Goal: Transaction & Acquisition: Purchase product/service

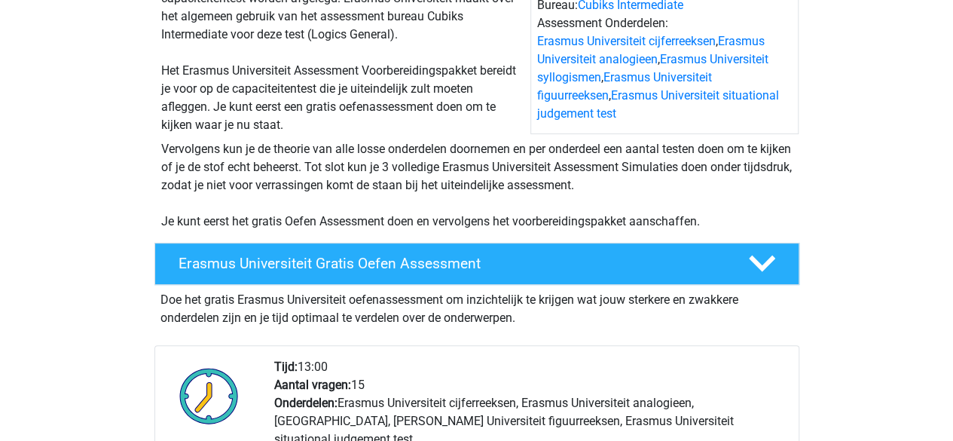
scroll to position [190, 0]
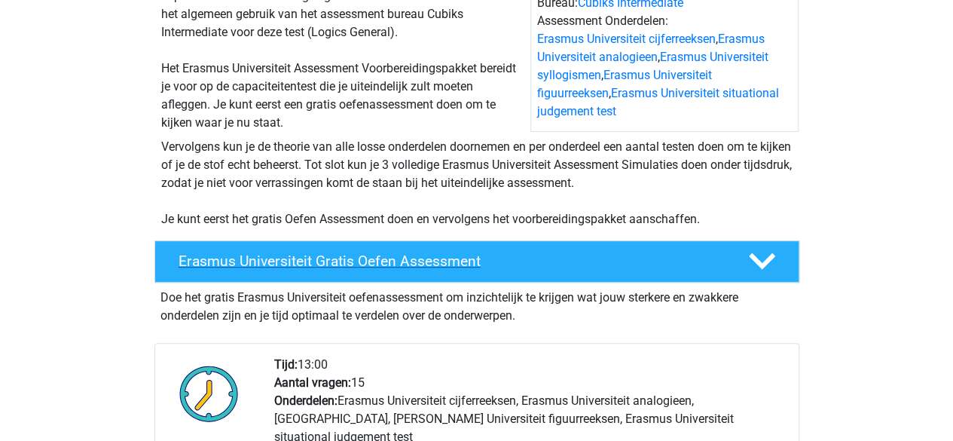
click at [758, 264] on polygon at bounding box center [762, 261] width 26 height 17
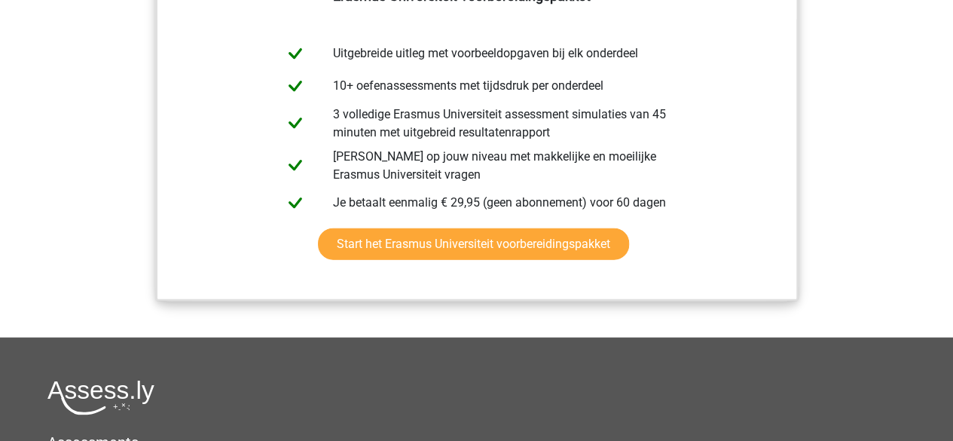
scroll to position [1567, 0]
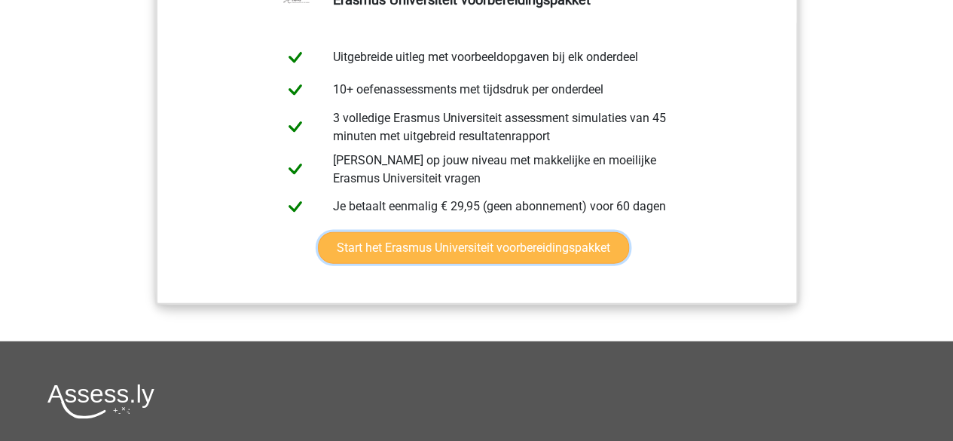
click at [496, 264] on link "Start het Erasmus Universiteit voorbereidingspakket" at bounding box center [473, 248] width 311 height 32
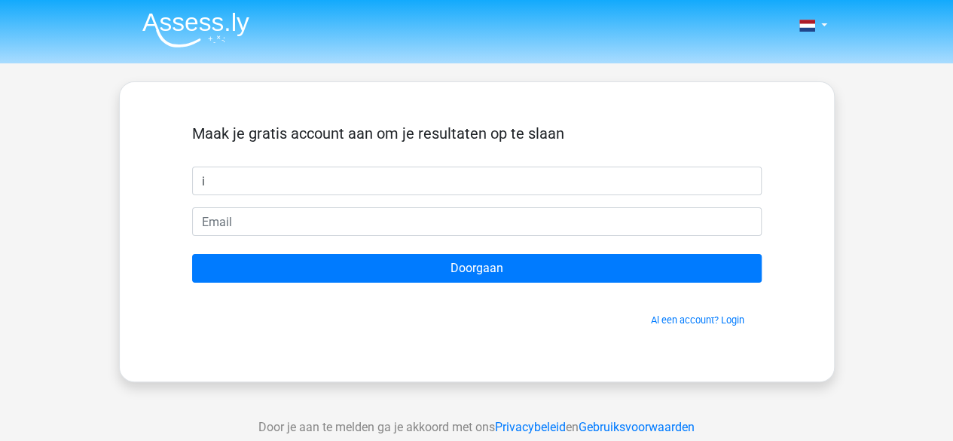
type input "Iris"
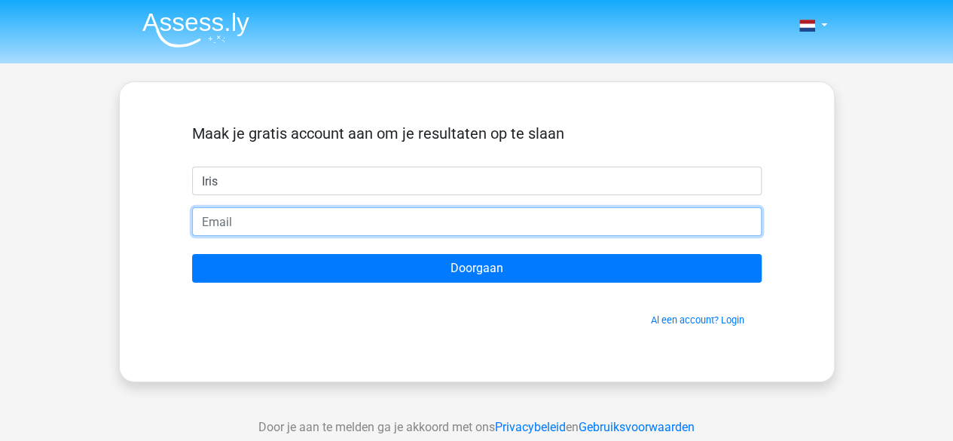
click at [352, 215] on input "email" at bounding box center [476, 221] width 569 height 29
type input "16280@millhillcollege.nl"
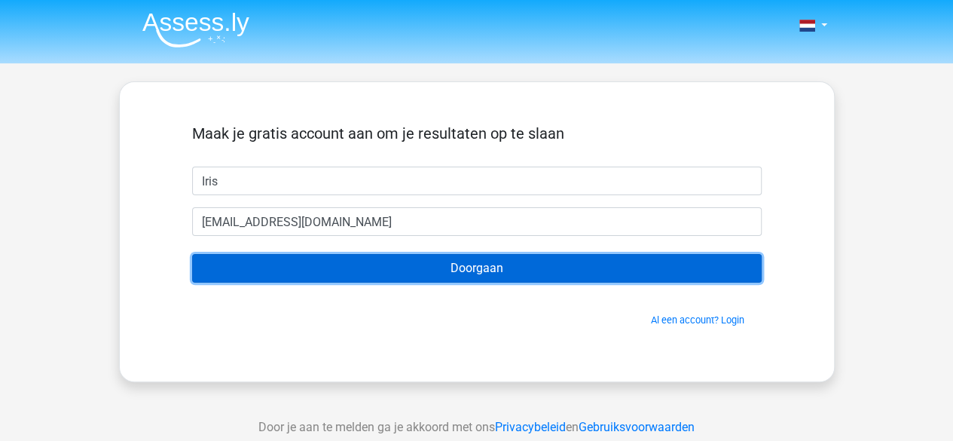
click at [372, 271] on input "Doorgaan" at bounding box center [476, 268] width 569 height 29
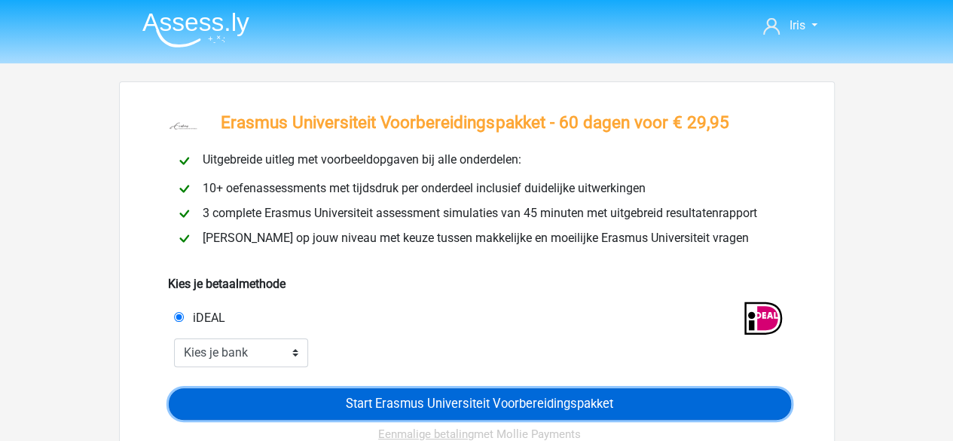
click at [416, 409] on input "Start Erasmus Universiteit Voorbereidingspakket" at bounding box center [480, 404] width 622 height 32
